Goal: Information Seeking & Learning: Learn about a topic

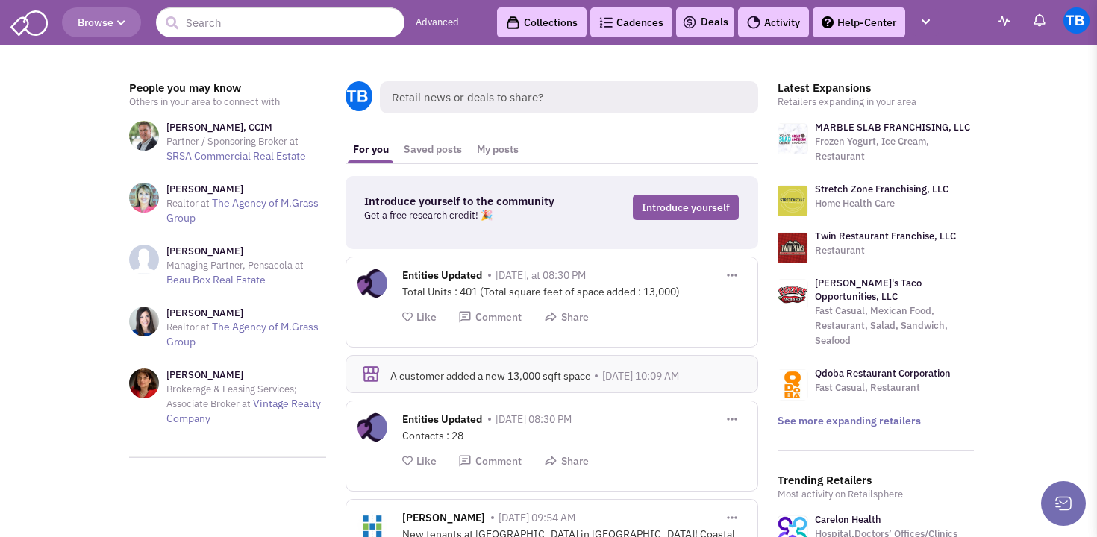
click at [560, 24] on link "Collections" at bounding box center [542, 22] width 90 height 30
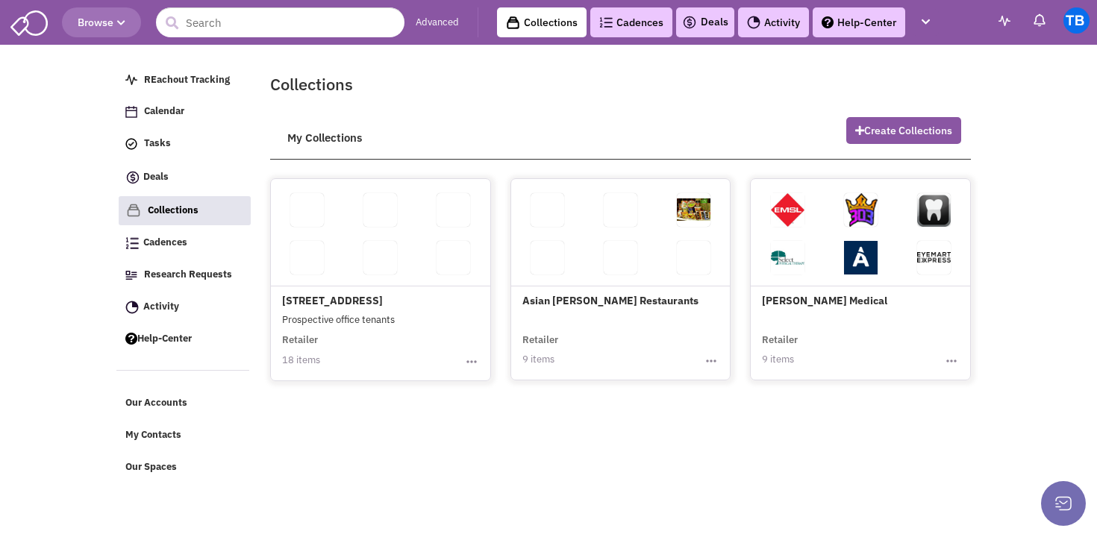
click at [382, 253] on link at bounding box center [380, 258] width 34 height 34
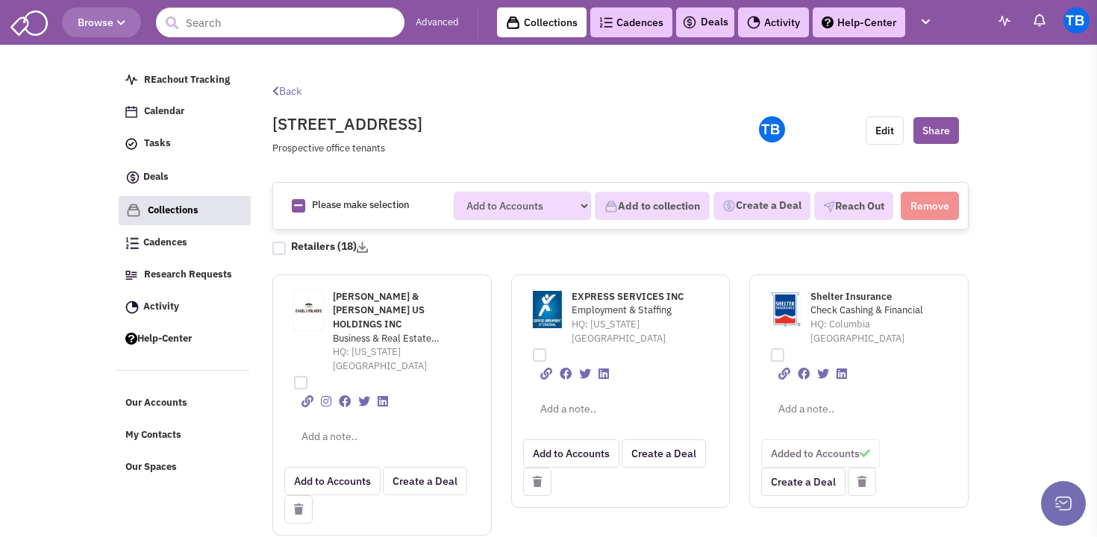
click at [296, 504] on icon at bounding box center [298, 509] width 9 height 10
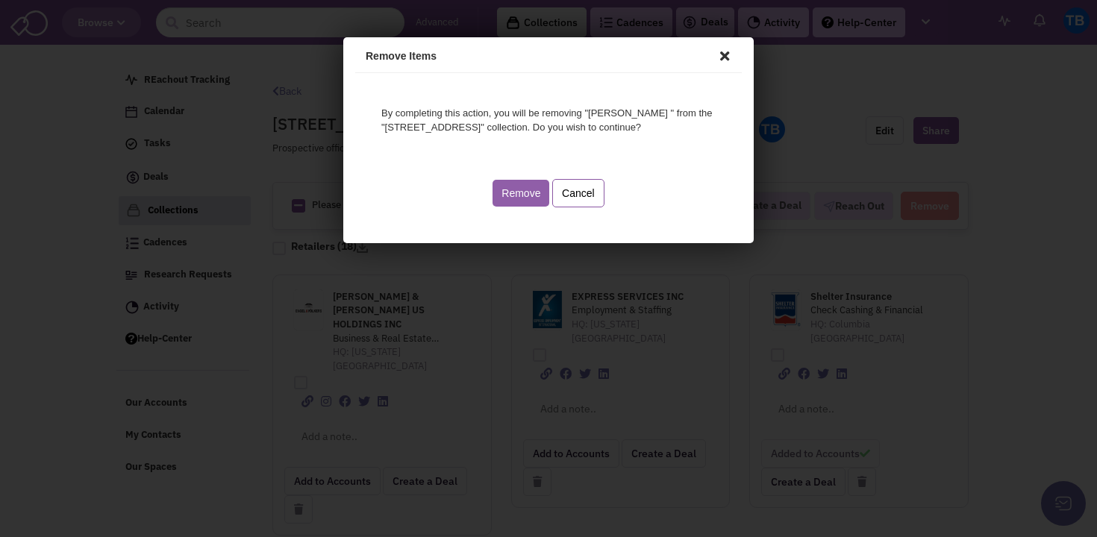
click at [518, 201] on button "Remove" at bounding box center [518, 191] width 57 height 27
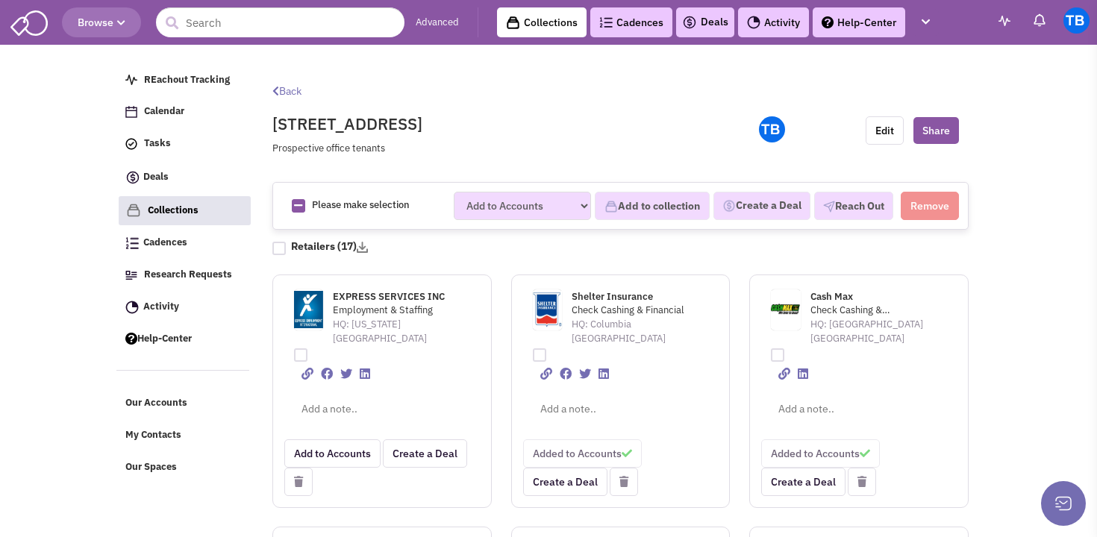
click at [369, 295] on span "EXPRESS SERVICES INC" at bounding box center [389, 296] width 112 height 13
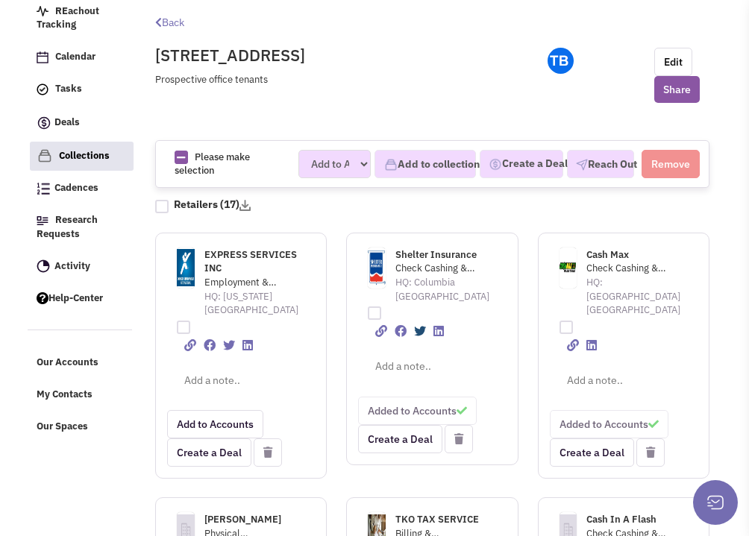
scroll to position [101, 0]
click at [434, 251] on span "Shelter Insurance" at bounding box center [435, 254] width 81 height 13
click at [606, 253] on span "Cash Max" at bounding box center [607, 254] width 43 height 13
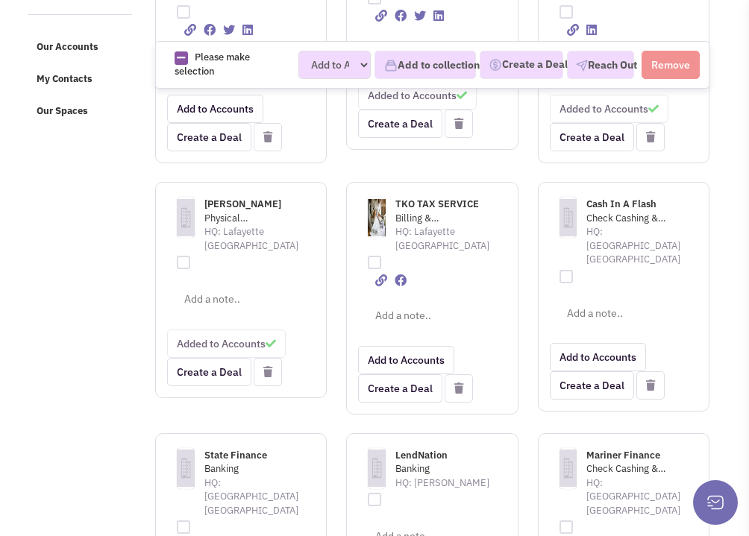
scroll to position [416, 0]
click at [239, 207] on span "Kreamer Paul T" at bounding box center [242, 204] width 77 height 13
click at [262, 359] on button at bounding box center [268, 373] width 28 height 28
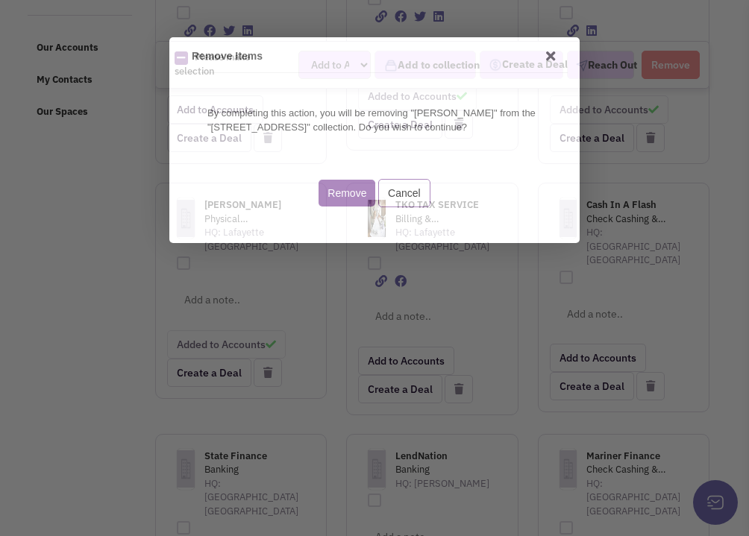
scroll to position [0, 0]
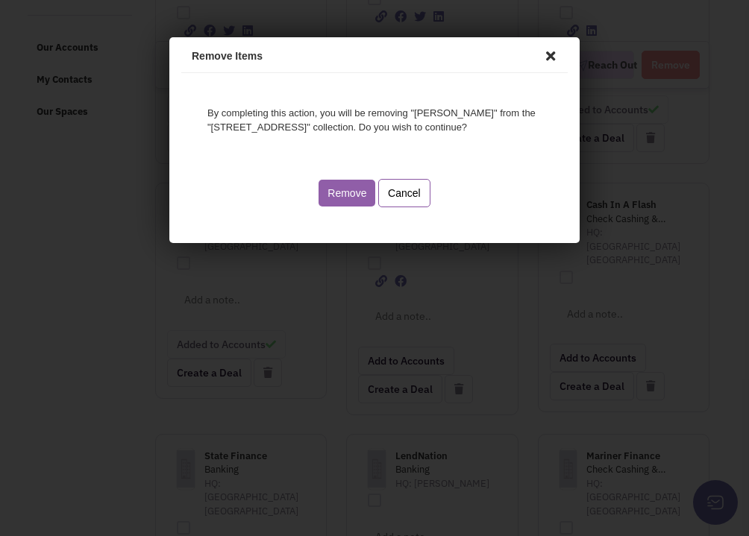
click at [348, 185] on button "Remove" at bounding box center [344, 191] width 57 height 27
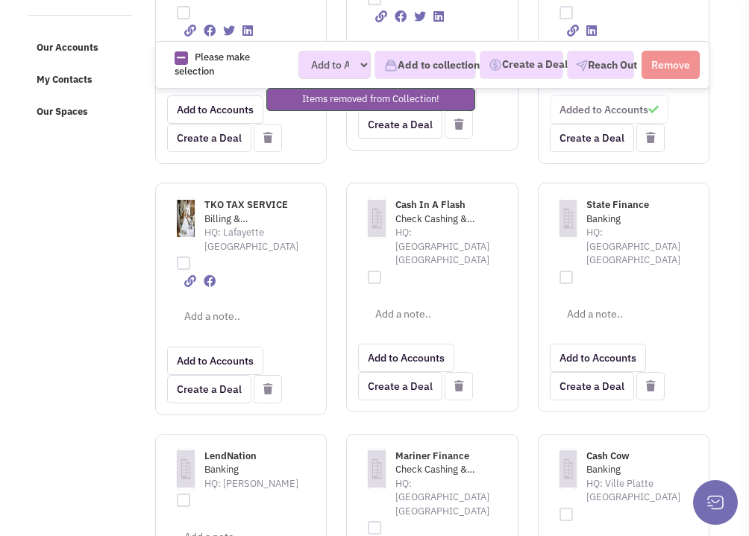
click at [228, 202] on span "TKO TAX SERVICE" at bounding box center [246, 204] width 84 height 13
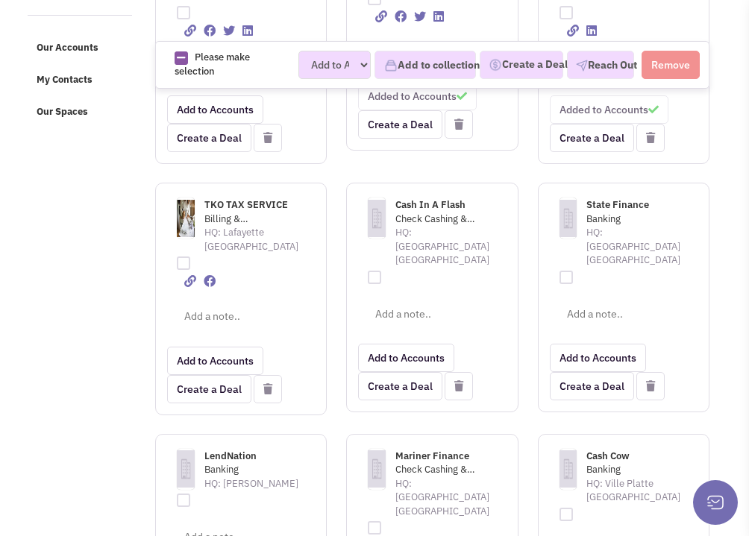
click at [430, 205] on span "Cash In A Flash" at bounding box center [430, 204] width 70 height 13
click at [600, 204] on span "State Finance" at bounding box center [617, 204] width 63 height 13
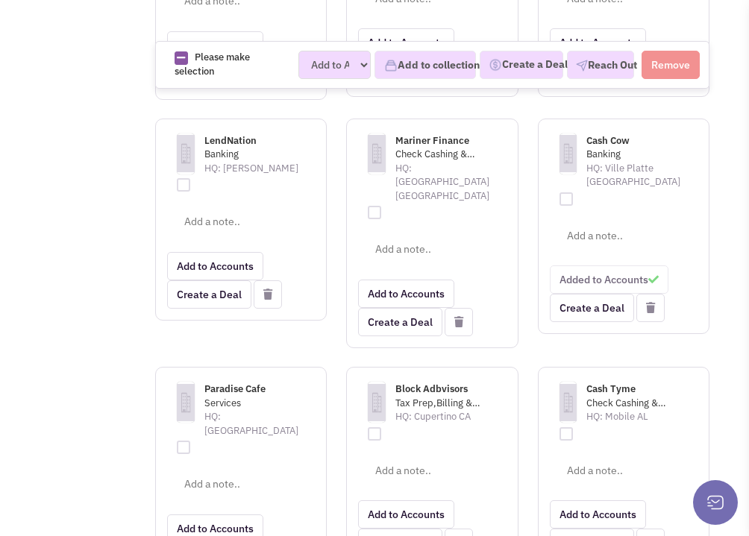
scroll to position [736, 0]
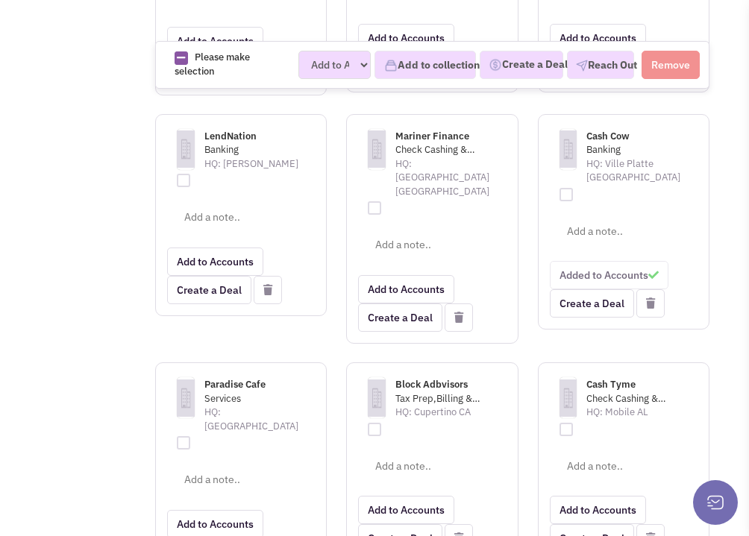
click at [223, 130] on span "LendNation" at bounding box center [230, 136] width 52 height 13
click at [434, 130] on span "Mariner Finance" at bounding box center [432, 136] width 74 height 13
click at [602, 130] on span "Cash Cow" at bounding box center [607, 136] width 43 height 13
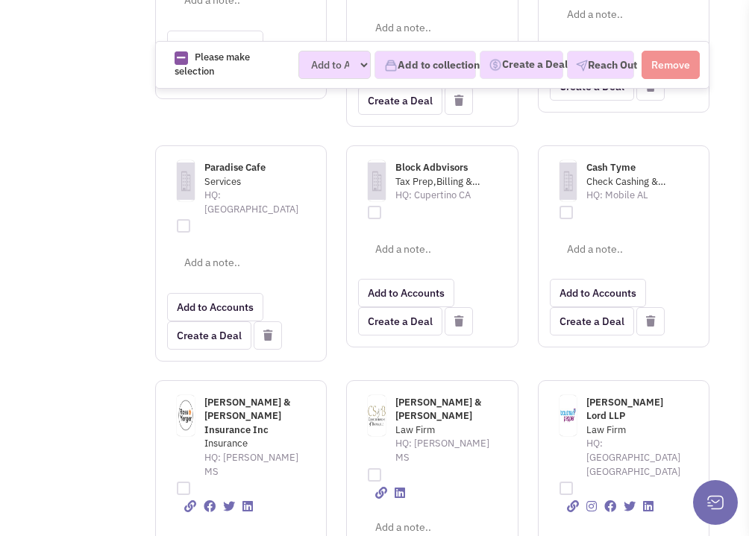
scroll to position [957, 0]
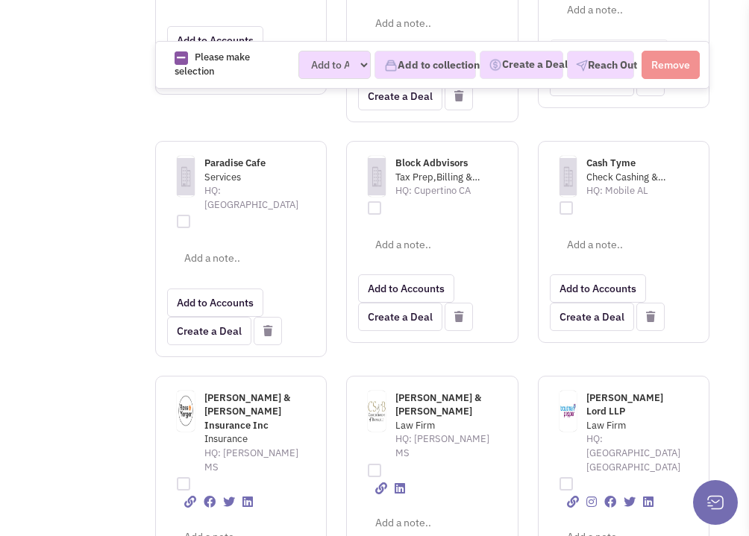
click at [229, 157] on span "Paradise Cafe" at bounding box center [234, 163] width 61 height 13
click at [269, 326] on icon at bounding box center [267, 331] width 9 height 10
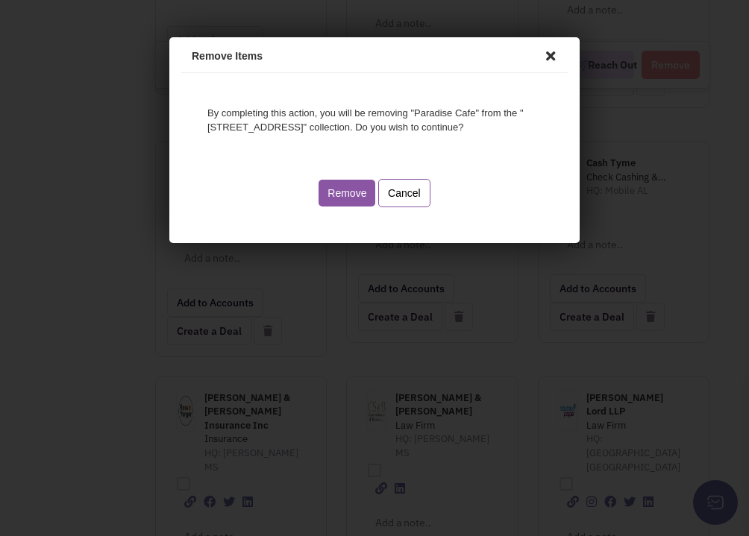
scroll to position [0, 0]
click at [360, 189] on button "Remove" at bounding box center [344, 191] width 57 height 27
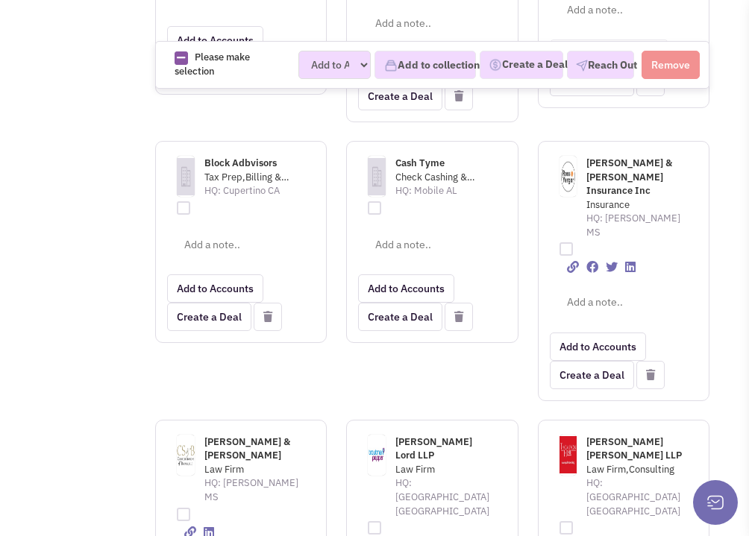
click at [236, 157] on span "Block Adbvisors" at bounding box center [240, 163] width 72 height 13
click at [422, 157] on span "Cash Tyme" at bounding box center [419, 163] width 49 height 13
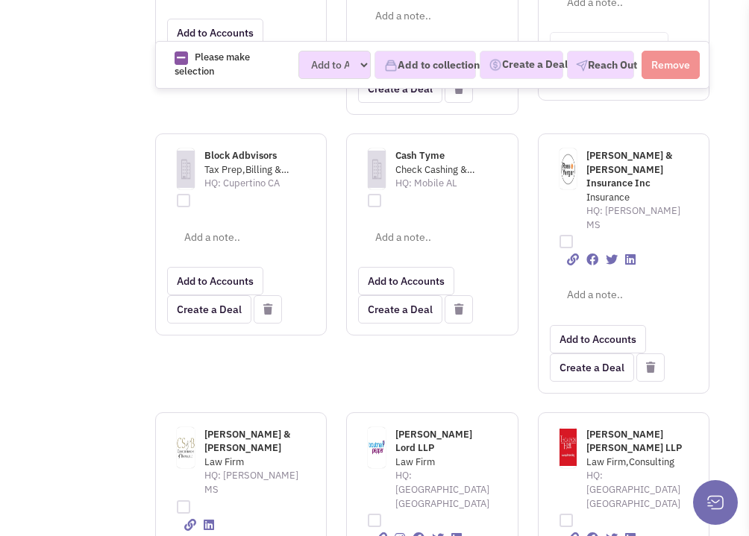
scroll to position [964, 0]
click at [601, 150] on span "[PERSON_NAME] & [PERSON_NAME] Insurance Inc" at bounding box center [629, 170] width 86 height 40
click at [649, 354] on button at bounding box center [650, 368] width 28 height 28
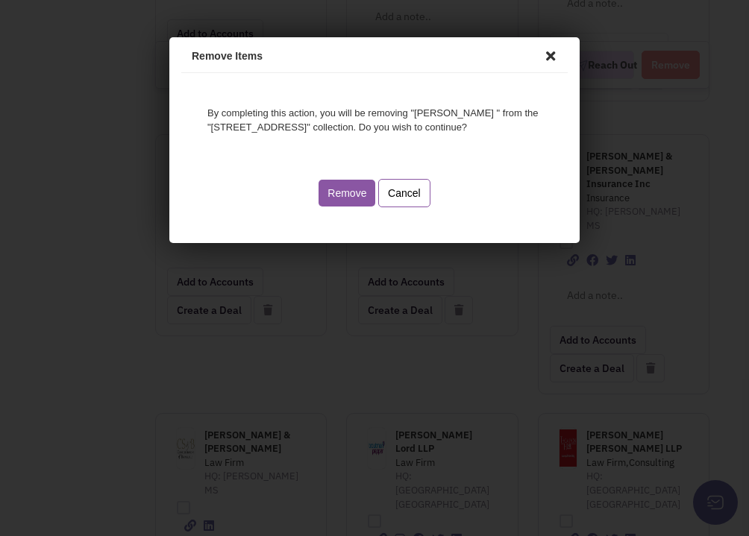
scroll to position [0, 0]
click at [340, 184] on button "Remove" at bounding box center [344, 191] width 57 height 27
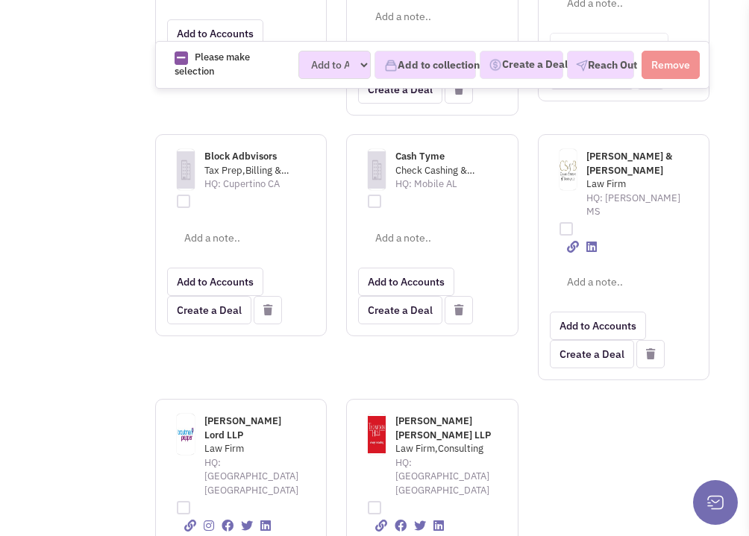
click at [599, 150] on span "Cosmich Simmons & Brown" at bounding box center [629, 163] width 86 height 27
click at [653, 349] on icon at bounding box center [650, 354] width 9 height 10
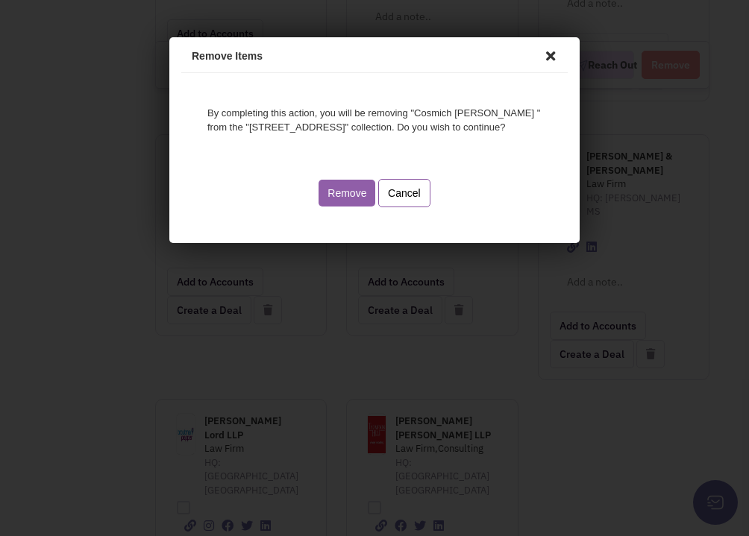
click at [347, 189] on button "Remove" at bounding box center [344, 191] width 57 height 27
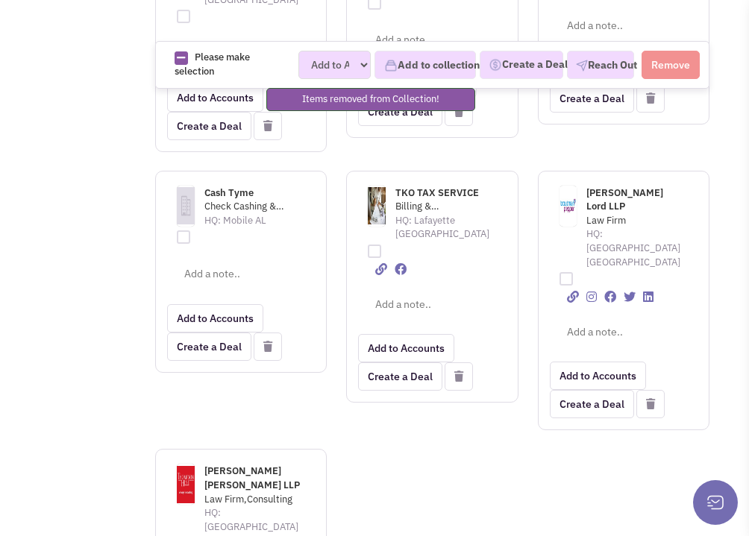
scroll to position [918, 0]
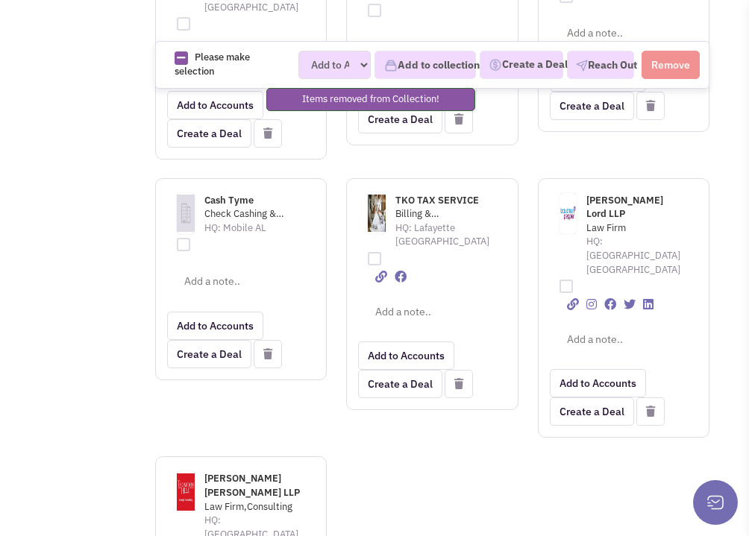
click at [620, 194] on span "Locke Lord LLP" at bounding box center [624, 207] width 77 height 27
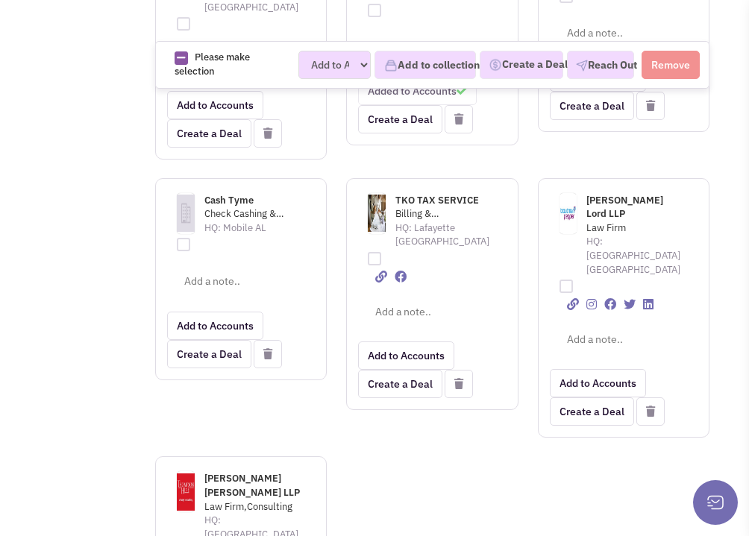
click at [652, 407] on icon at bounding box center [650, 412] width 9 height 10
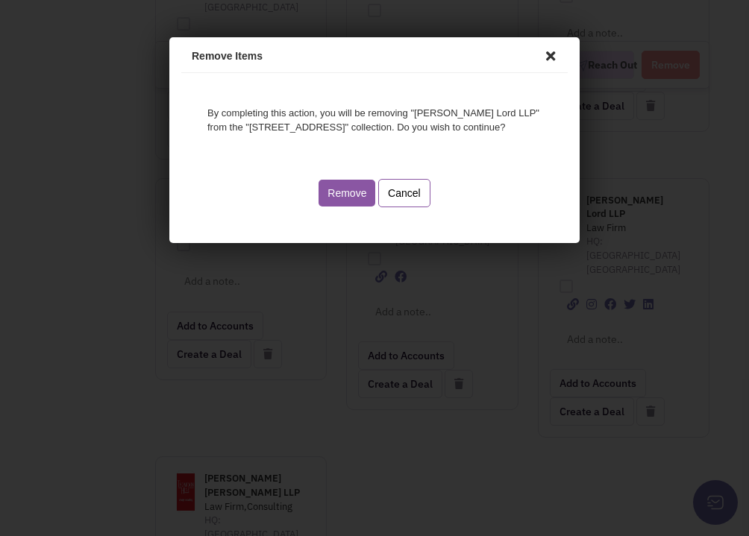
scroll to position [0, 0]
click at [333, 190] on button "Remove" at bounding box center [344, 191] width 57 height 27
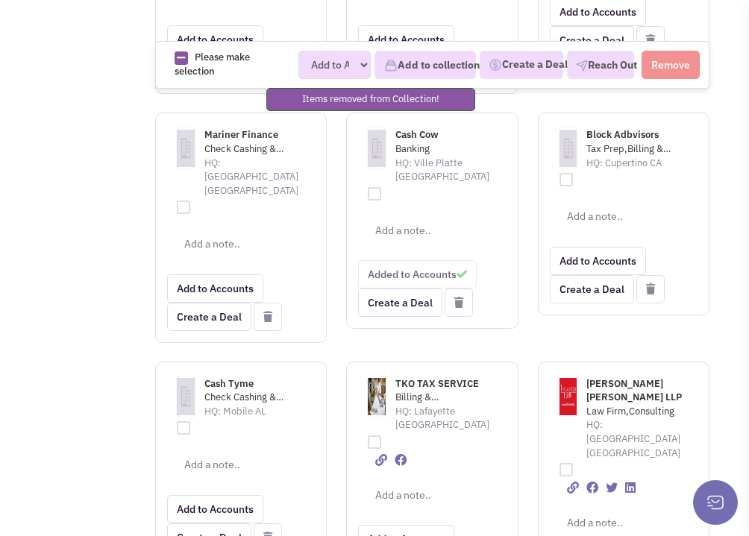
click at [608, 377] on span "[PERSON_NAME] [PERSON_NAME] LLP" at bounding box center [633, 390] width 95 height 27
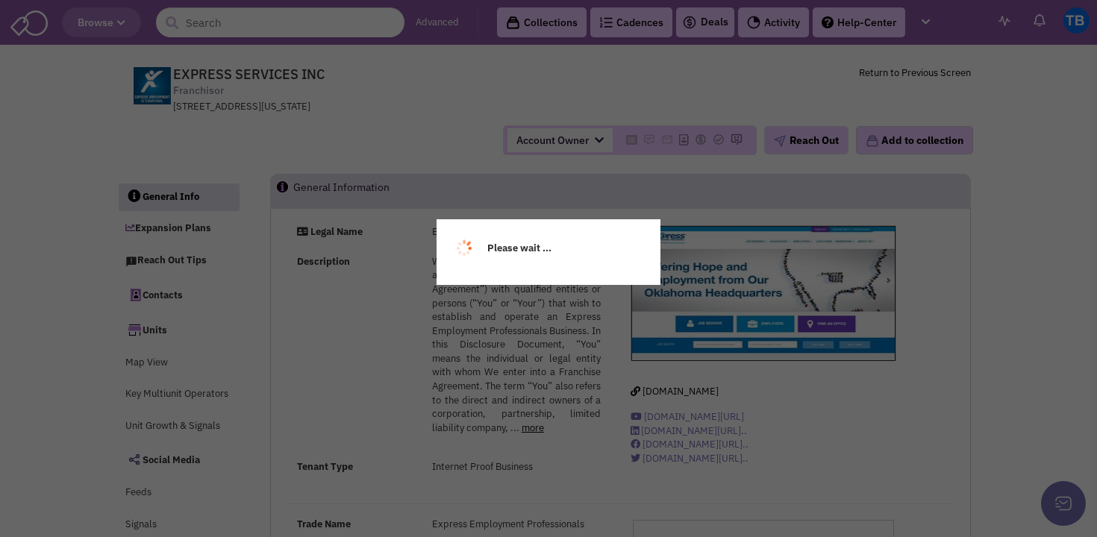
select select
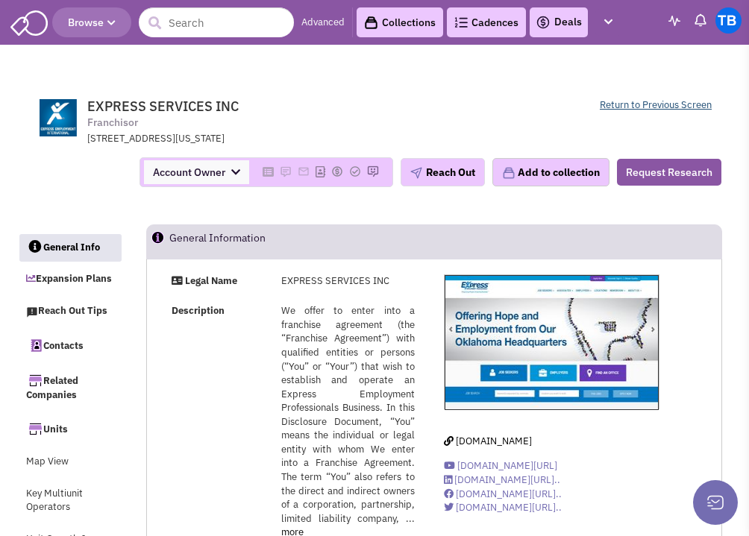
click at [624, 108] on link "Return to Previous Screen" at bounding box center [656, 104] width 112 height 13
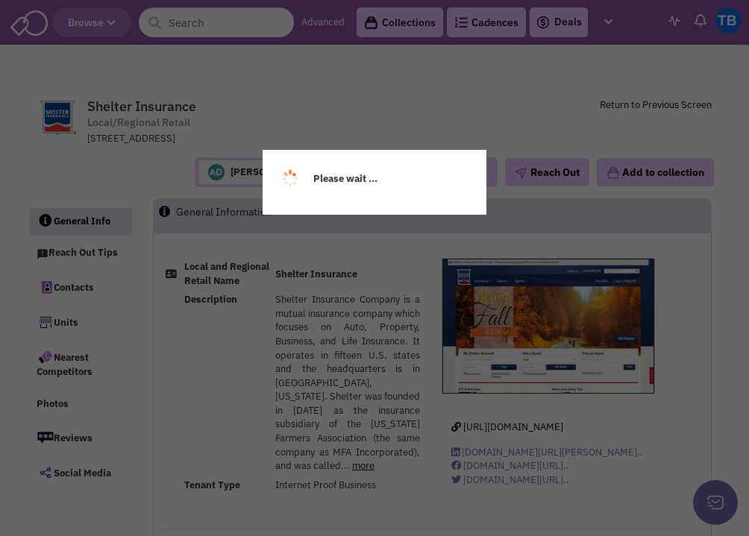
select select
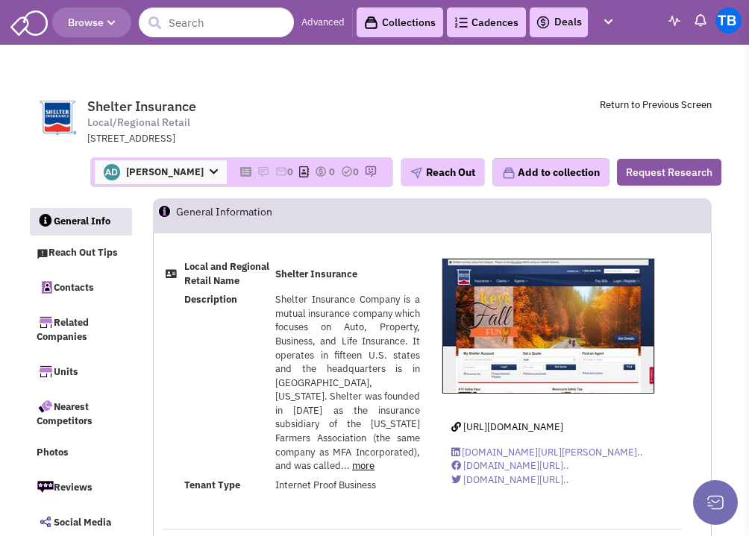
click at [210, 172] on icon at bounding box center [214, 172] width 8 height 10
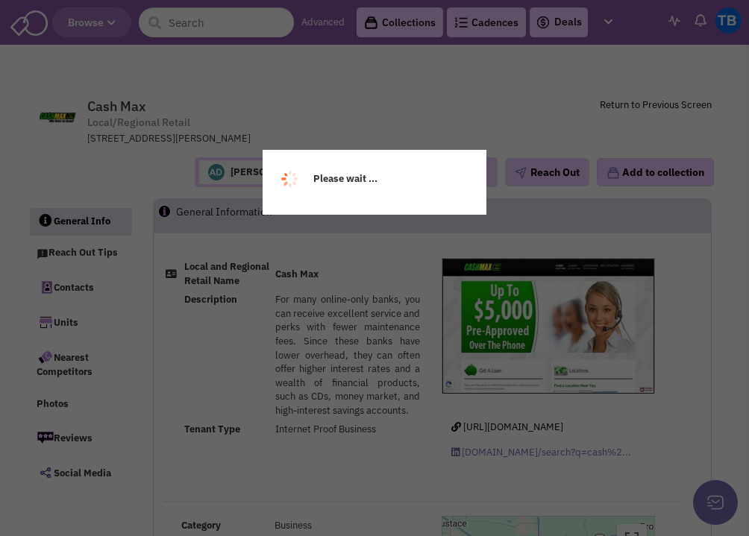
select select
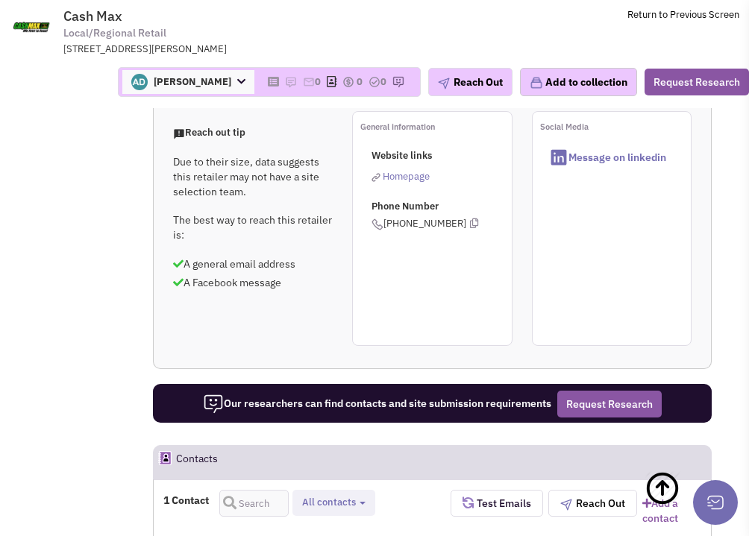
scroll to position [750, 0]
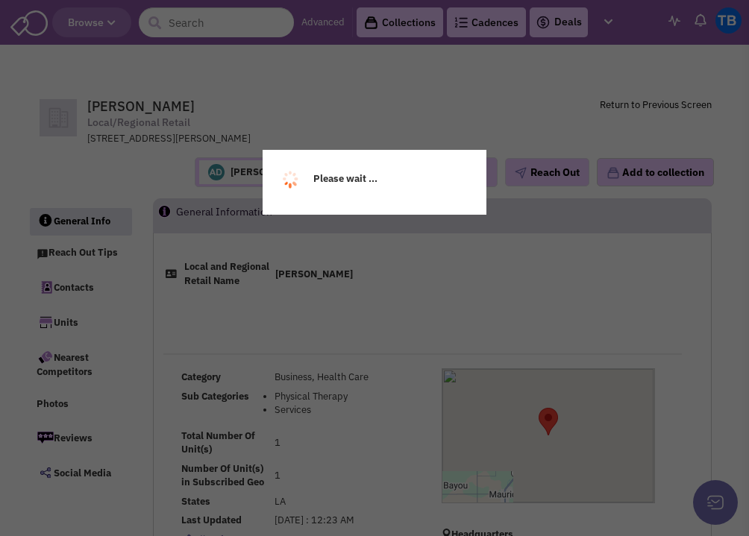
select select
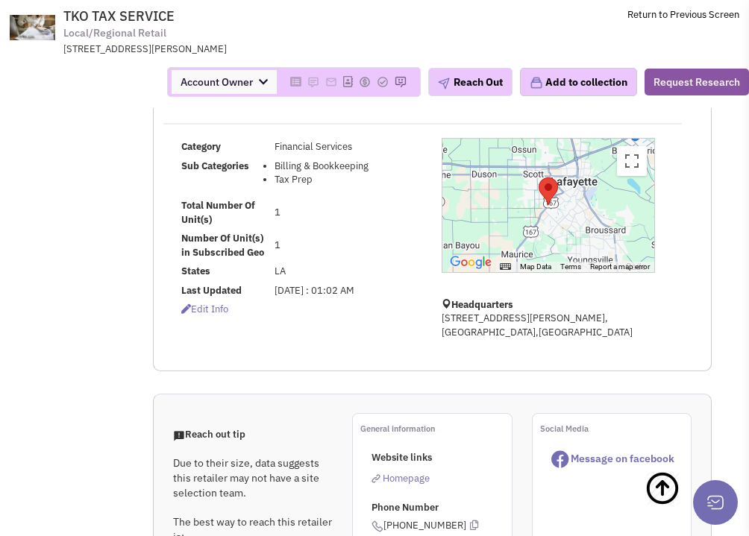
scroll to position [319, 0]
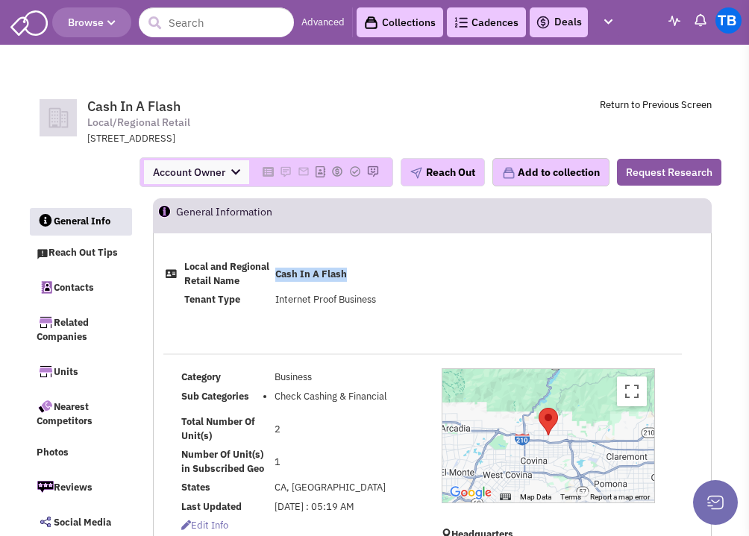
drag, startPoint x: 275, startPoint y: 272, endPoint x: 345, endPoint y: 276, distance: 70.3
click at [346, 275] on td "Cash In A Flash" at bounding box center [348, 274] width 150 height 33
copy b "Cash In A Flash"
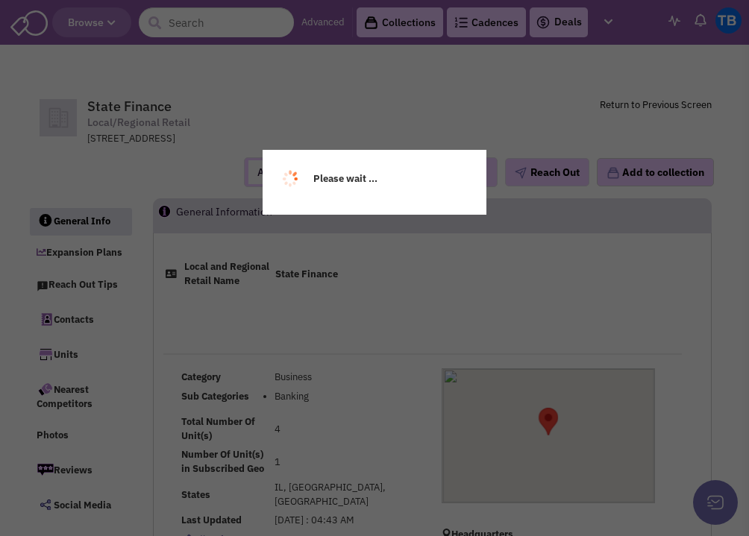
select select
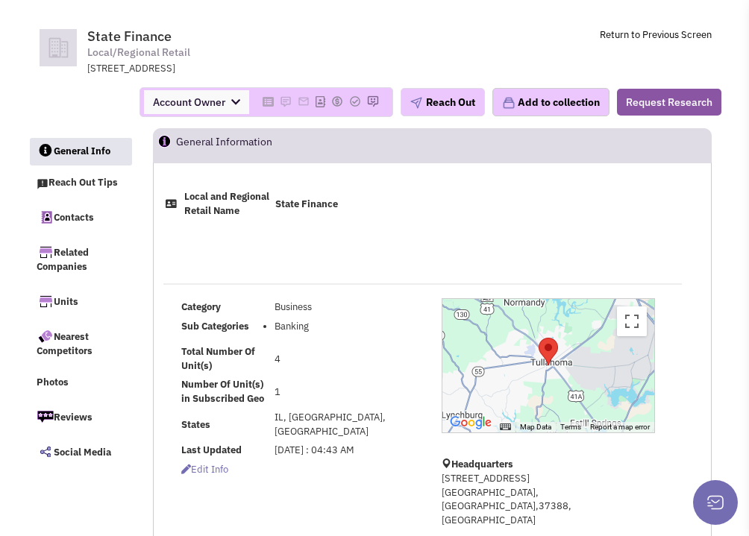
scroll to position [72, 0]
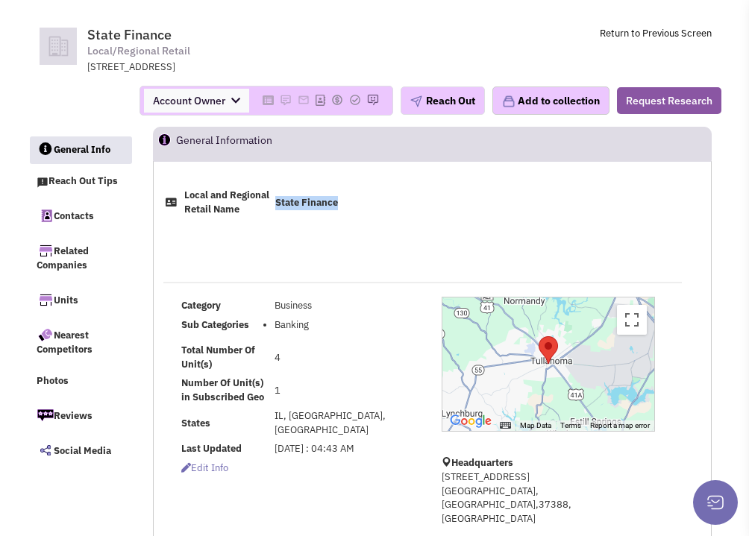
drag, startPoint x: 348, startPoint y: 201, endPoint x: 276, endPoint y: 202, distance: 71.6
click at [275, 202] on td "State Finance" at bounding box center [348, 203] width 150 height 33
copy b "State Finance"
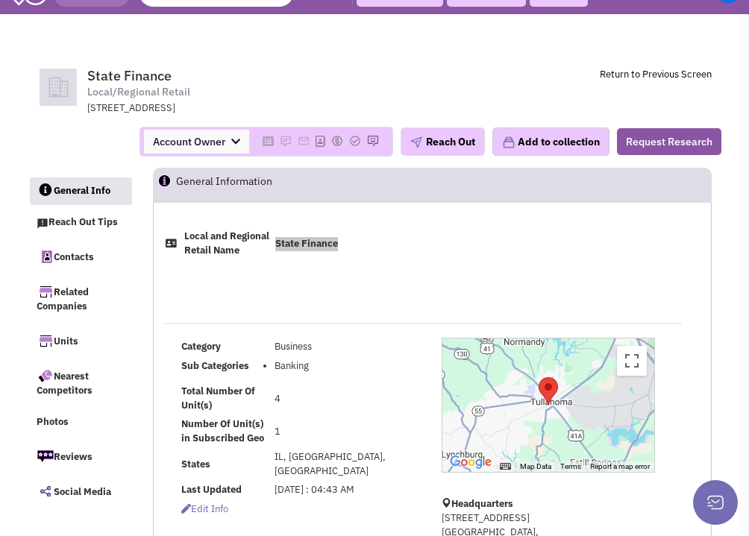
scroll to position [0, 0]
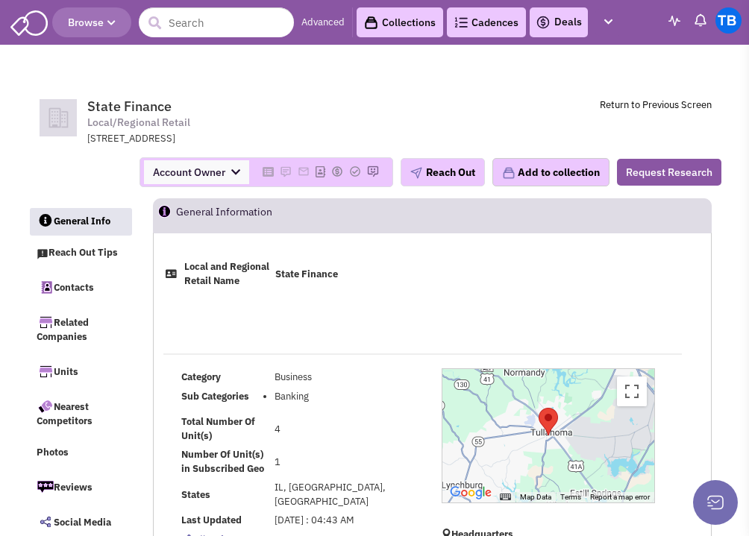
click at [306, 331] on div "Local and Regional Retail Name State Finance" at bounding box center [432, 295] width 557 height 75
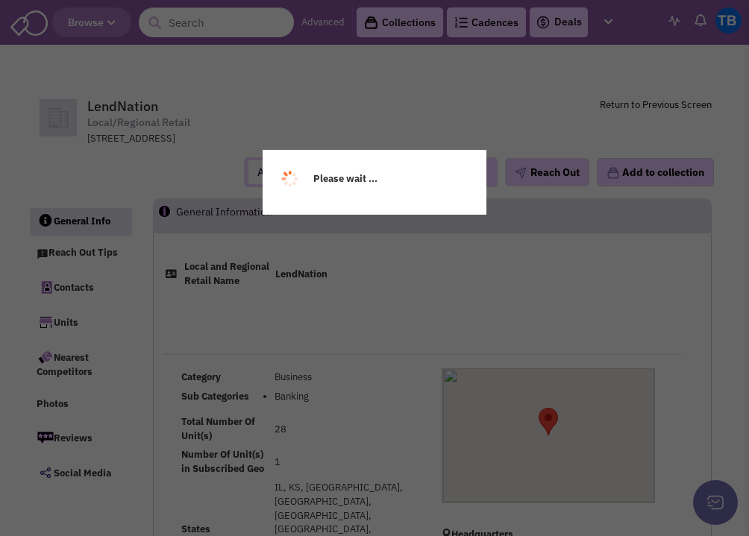
select select
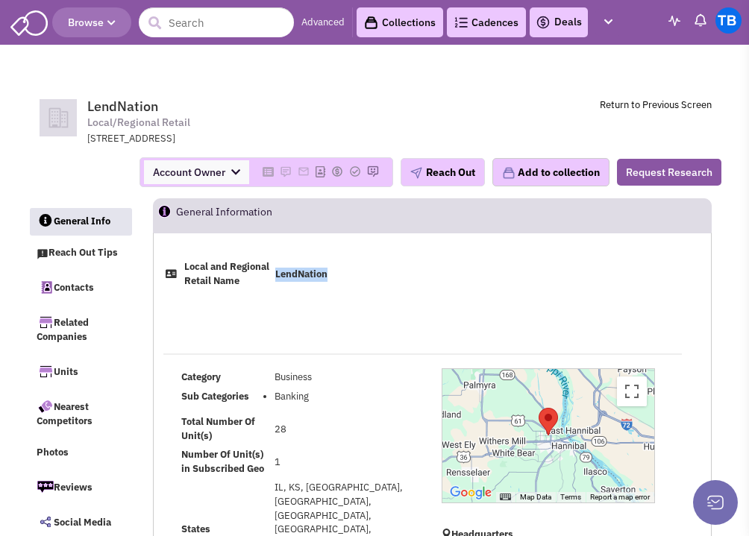
drag, startPoint x: 277, startPoint y: 275, endPoint x: 329, endPoint y: 270, distance: 52.5
click at [329, 270] on td "LendNation" at bounding box center [348, 274] width 150 height 33
copy b "LendNation"
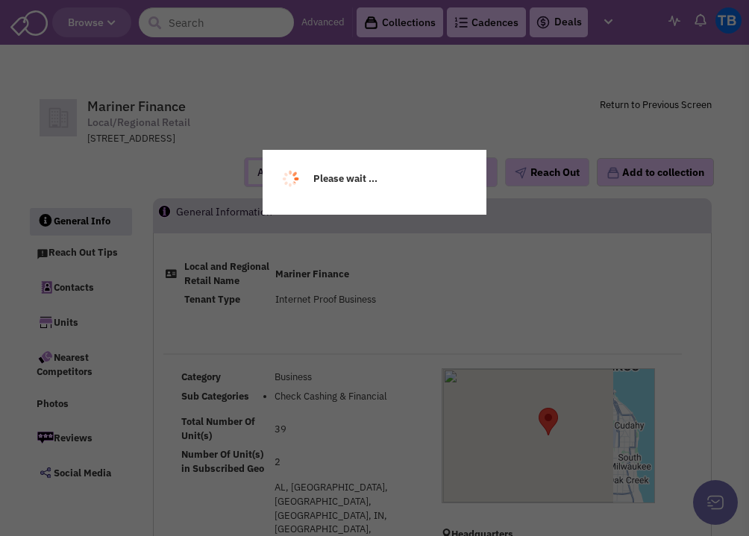
select select
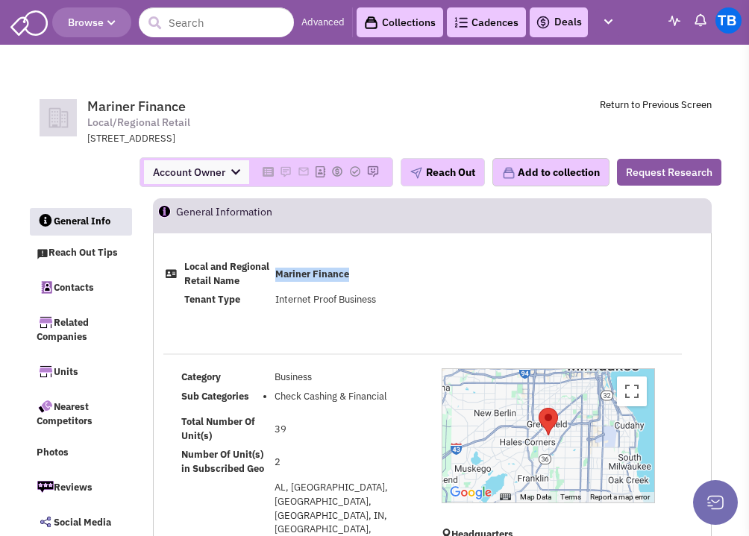
drag, startPoint x: 354, startPoint y: 274, endPoint x: 273, endPoint y: 273, distance: 80.6
click at [273, 273] on td "Mariner Finance" at bounding box center [348, 274] width 150 height 33
copy b "Mariner Finance"
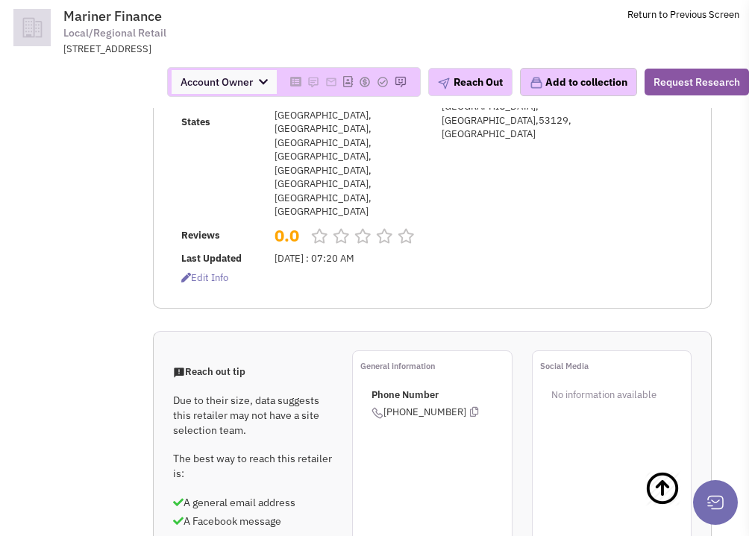
scroll to position [349, 0]
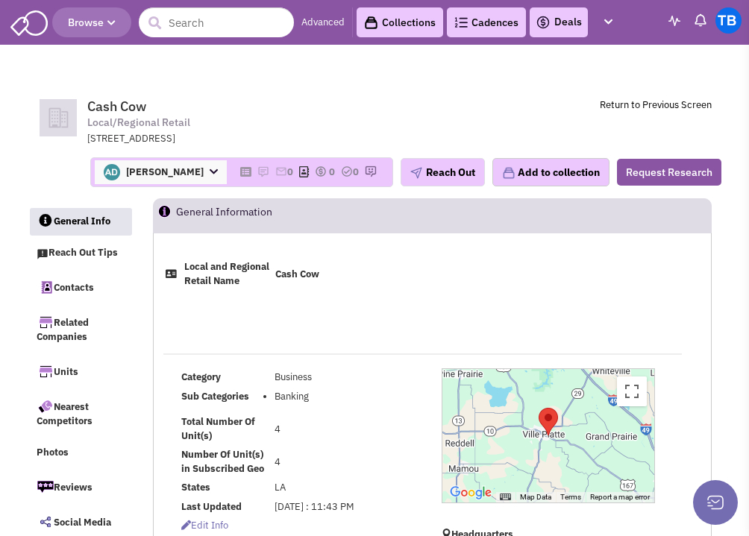
click at [275, 272] on b "Cash Cow" at bounding box center [297, 274] width 44 height 13
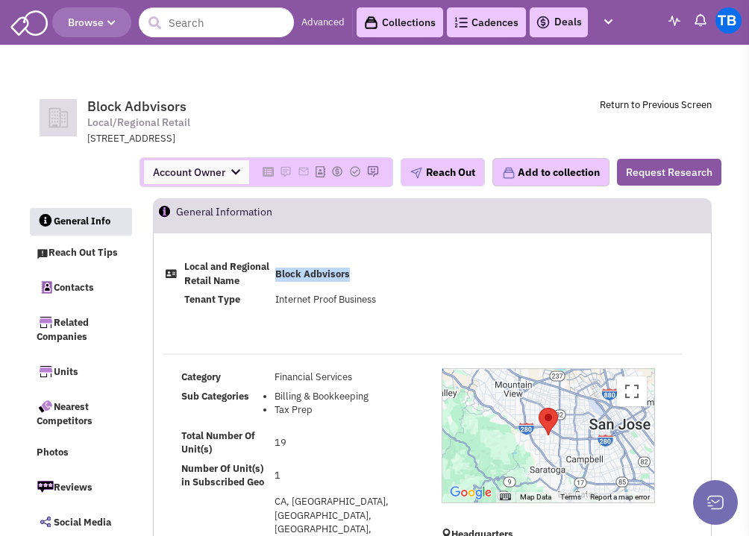
drag, startPoint x: 277, startPoint y: 272, endPoint x: 350, endPoint y: 269, distance: 73.1
click at [350, 269] on td "Block Adbvisors" at bounding box center [348, 274] width 150 height 33
copy b "Block Adbvisors"
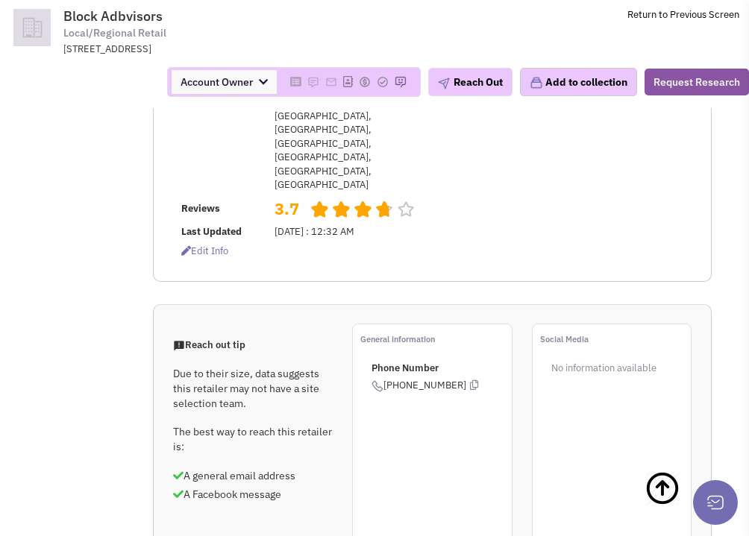
scroll to position [358, 0]
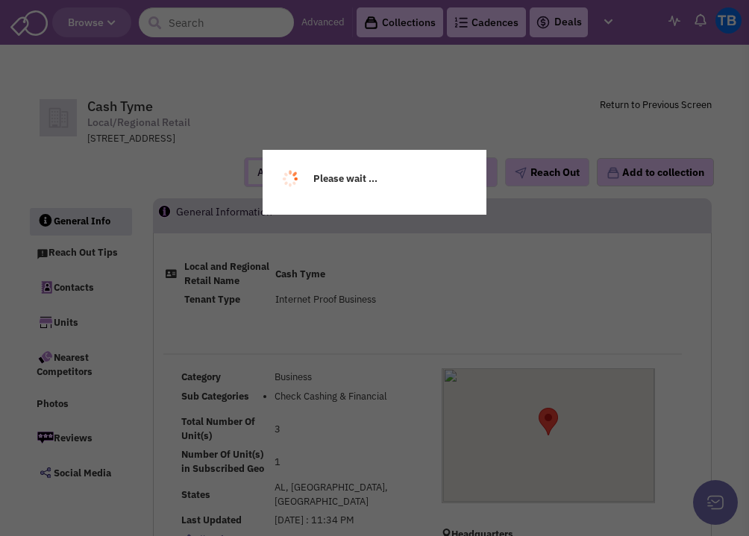
select select
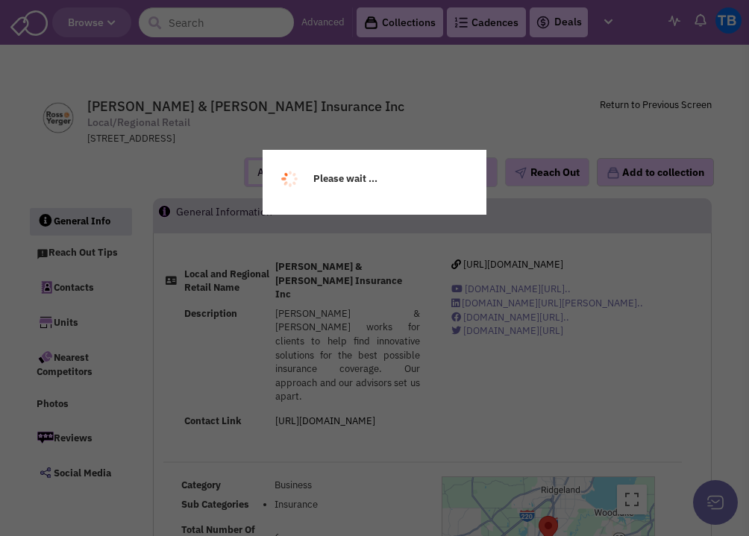
select select
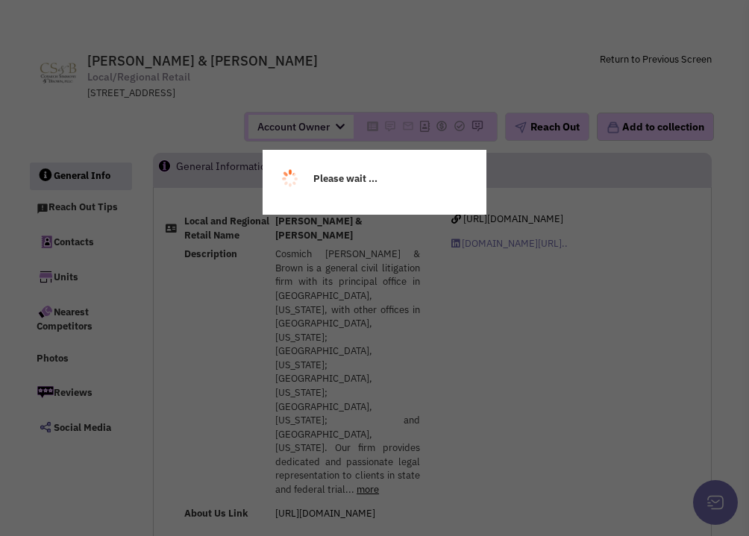
select select
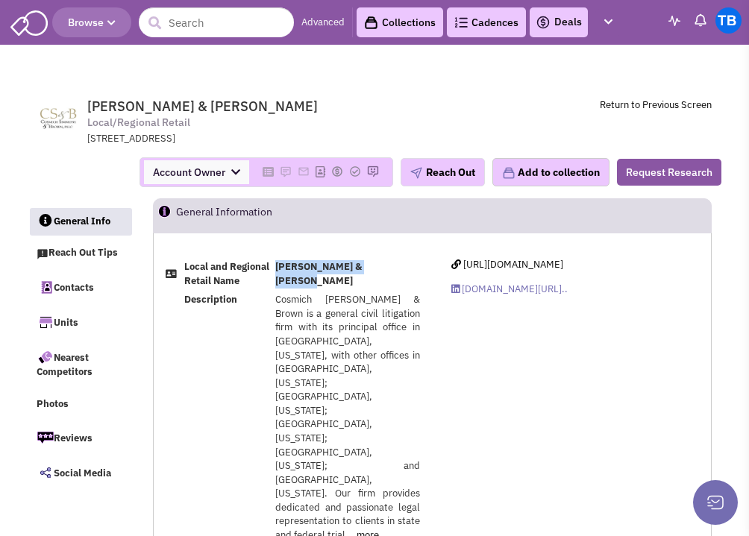
drag, startPoint x: 277, startPoint y: 273, endPoint x: 399, endPoint y: 276, distance: 122.4
click at [362, 276] on b "[PERSON_NAME] & [PERSON_NAME]" at bounding box center [318, 273] width 87 height 27
copy b "[PERSON_NAME] & [PERSON_NAME]"
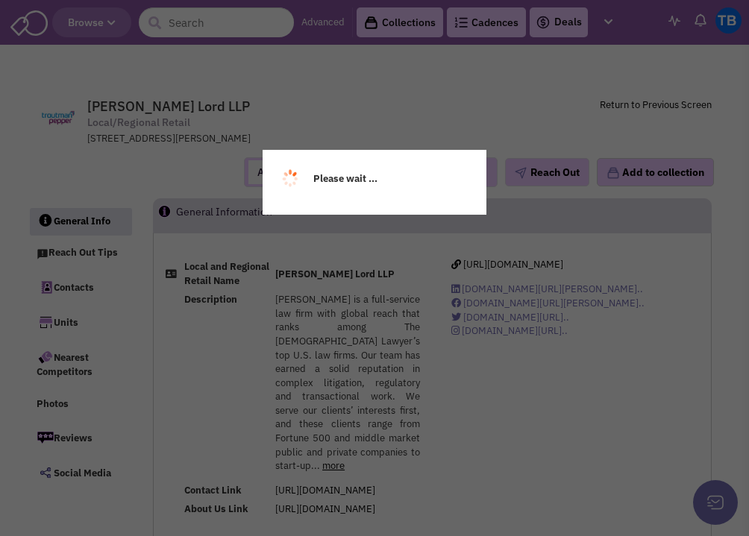
select select
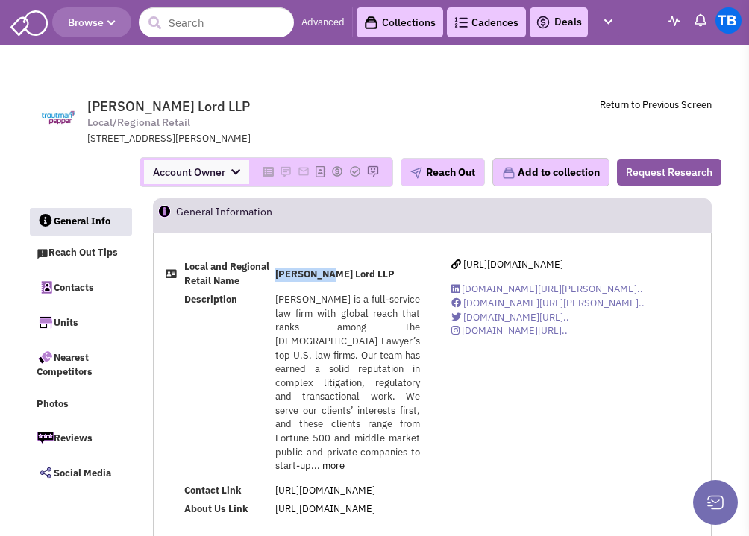
drag, startPoint x: 236, startPoint y: 286, endPoint x: 285, endPoint y: 284, distance: 49.3
click at [285, 284] on td "Locke Lord LLP" at bounding box center [348, 274] width 150 height 33
copy b "Locke Lord"
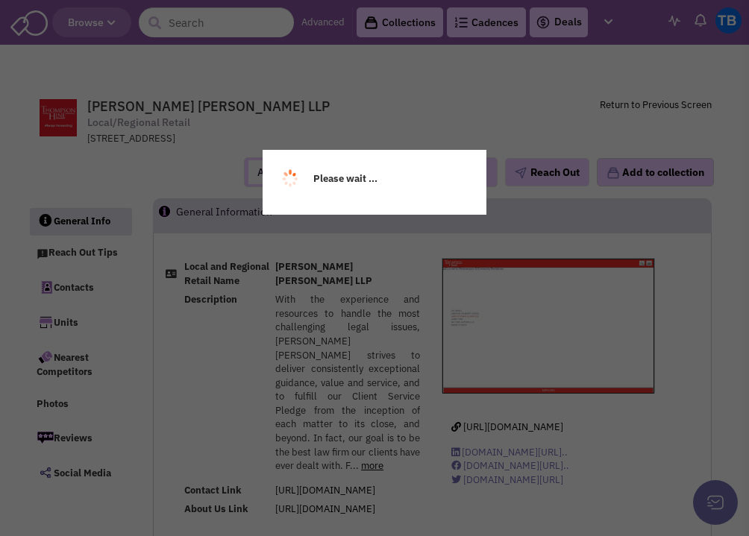
select select
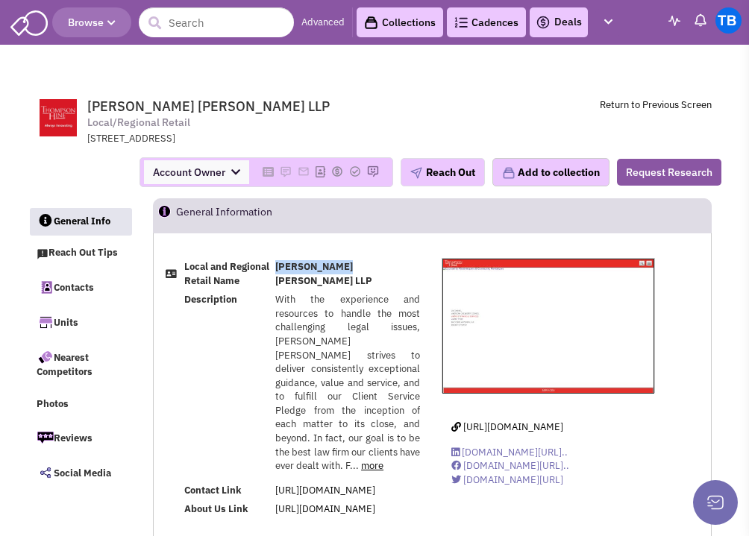
drag, startPoint x: 236, startPoint y: 287, endPoint x: 307, endPoint y: 287, distance: 70.1
click at [307, 287] on b "[PERSON_NAME] [PERSON_NAME] LLP" at bounding box center [323, 273] width 97 height 27
copy b "[PERSON_NAME] [PERSON_NAME]"
